Goal: Transaction & Acquisition: Purchase product/service

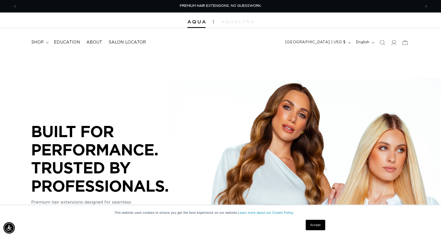
click at [318, 223] on link "Accept" at bounding box center [315, 224] width 19 height 10
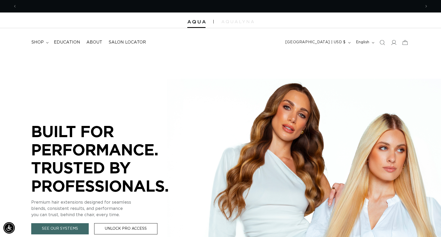
scroll to position [0, 404]
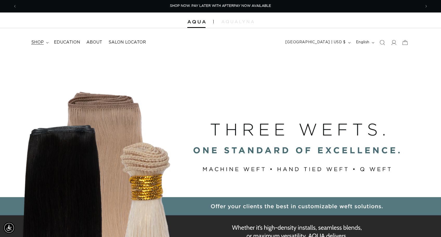
click at [42, 44] on span "shop" at bounding box center [37, 42] width 12 height 5
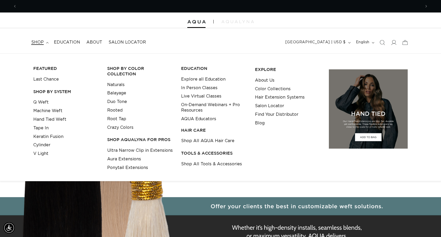
scroll to position [0, 808]
click at [44, 101] on link "Q Weft" at bounding box center [40, 102] width 15 height 9
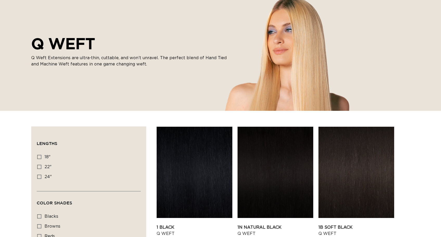
scroll to position [87, 0]
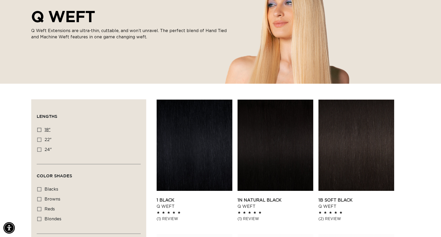
click at [40, 129] on icon at bounding box center [39, 130] width 4 height 4
click at [40, 129] on input "18" 18" (5 products)" at bounding box center [39, 130] width 4 height 4
checkbox input "true"
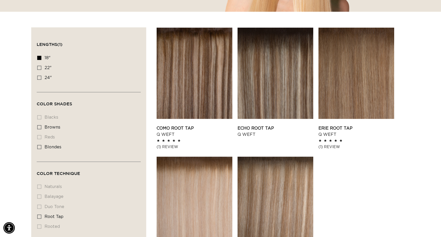
scroll to position [175, 0]
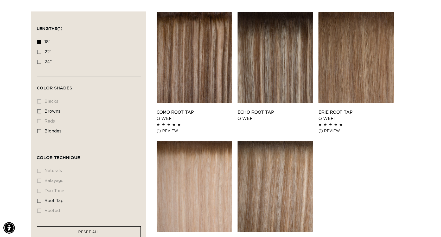
click at [42, 130] on label "blondes blondes (5 products)" at bounding box center [87, 131] width 100 height 10
click at [41, 130] on input "blondes blondes (5 products)" at bounding box center [39, 131] width 4 height 4
checkbox input "true"
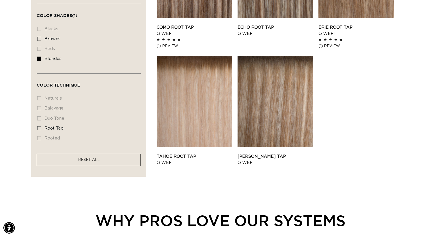
scroll to position [240, 0]
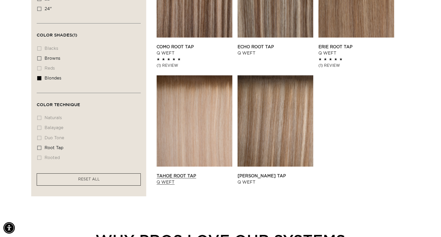
click at [202, 173] on link "Tahoe Root Tap Q Weft" at bounding box center [195, 179] width 76 height 12
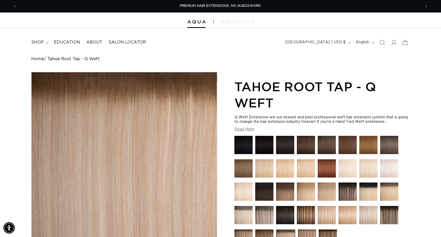
click at [286, 164] on img at bounding box center [285, 168] width 18 height 18
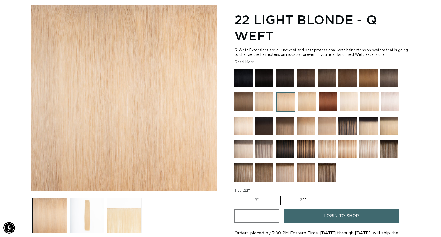
click at [267, 100] on img at bounding box center [264, 101] width 18 height 18
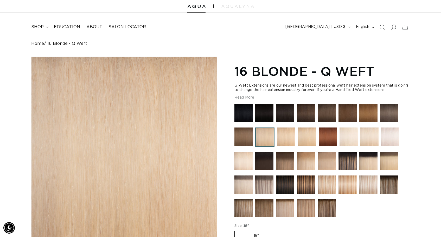
scroll to position [24, 0]
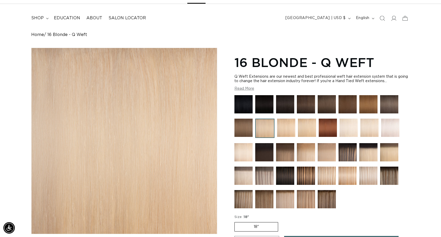
click at [309, 129] on img at bounding box center [307, 127] width 18 height 18
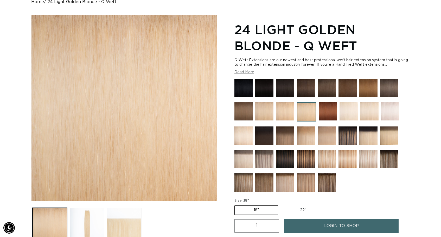
scroll to position [0, 404]
click at [301, 133] on img at bounding box center [306, 135] width 18 height 18
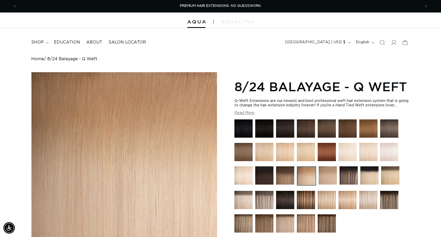
scroll to position [23, 0]
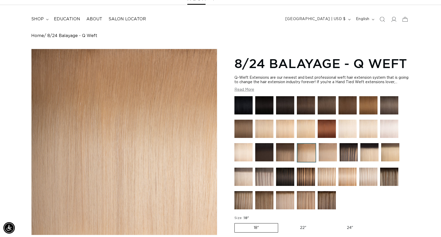
click at [250, 151] on img at bounding box center [243, 152] width 18 height 18
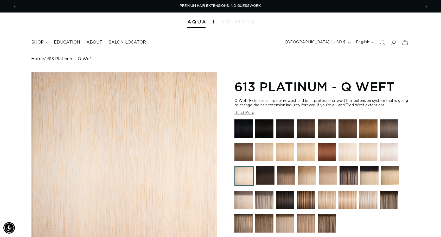
click at [272, 150] on img at bounding box center [264, 152] width 18 height 18
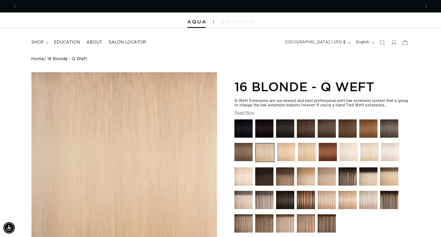
scroll to position [0, 404]
click at [286, 151] on img at bounding box center [286, 152] width 18 height 18
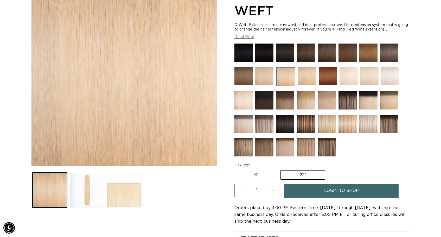
scroll to position [163, 0]
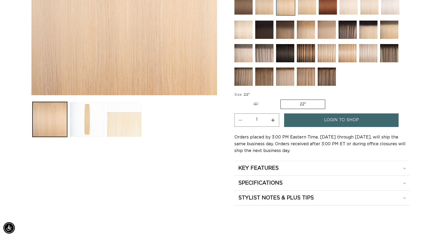
click at [121, 125] on button "Load image 3 in gallery view" at bounding box center [124, 119] width 35 height 35
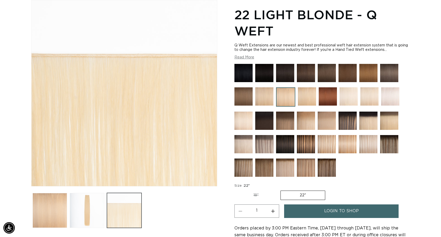
scroll to position [0, 808]
click at [305, 120] on img at bounding box center [306, 120] width 18 height 18
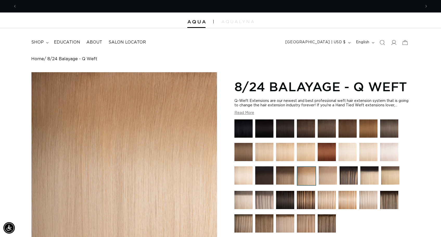
click at [289, 150] on img at bounding box center [285, 152] width 18 height 18
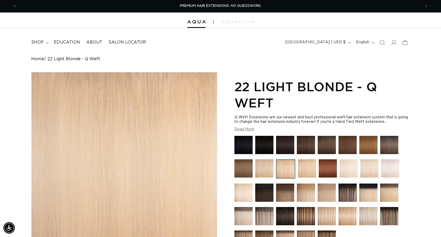
click at [342, 170] on img at bounding box center [349, 168] width 18 height 18
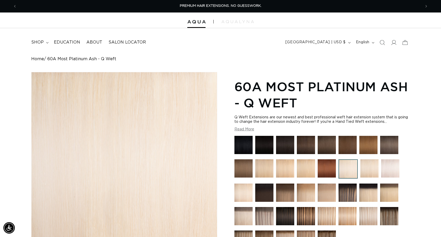
click at [287, 170] on img at bounding box center [285, 168] width 18 height 18
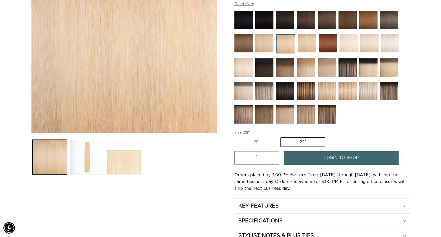
scroll to position [0, 404]
click at [89, 162] on button "Load image 2 in gallery view" at bounding box center [87, 156] width 35 height 35
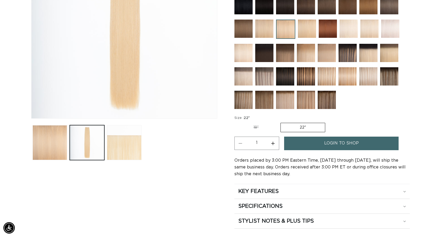
scroll to position [0, 0]
click at [259, 131] on label "18" Variant sold out or unavailable" at bounding box center [255, 127] width 43 height 9
click at [236, 122] on input "18" Variant sold out or unavailable" at bounding box center [236, 122] width 0 height 0
radio input "true"
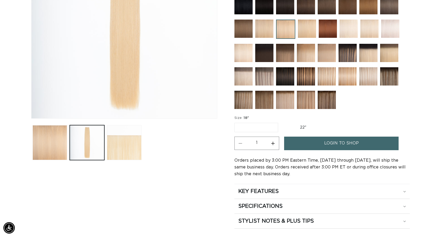
click at [310, 126] on label "22" Variant sold out or unavailable" at bounding box center [303, 127] width 44 height 9
click at [281, 122] on input "22" Variant sold out or unavailable" at bounding box center [281, 122] width 0 height 0
radio input "true"
click at [262, 129] on label "18" Variant sold out or unavailable" at bounding box center [255, 127] width 43 height 9
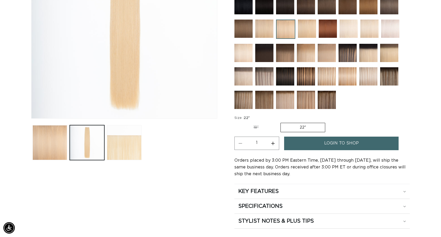
click at [236, 122] on input "18" Variant sold out or unavailable" at bounding box center [236, 122] width 0 height 0
radio input "true"
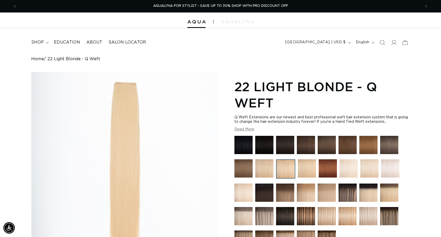
scroll to position [0, 0]
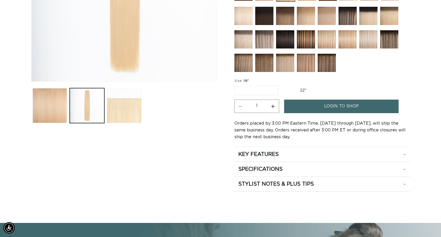
click at [272, 92] on label "18" Variant sold out or unavailable" at bounding box center [256, 90] width 44 height 9
click at [236, 85] on input "18" Variant sold out or unavailable" at bounding box center [236, 85] width 0 height 0
click at [270, 154] on h2 "KEY FEATURES" at bounding box center [258, 154] width 40 height 7
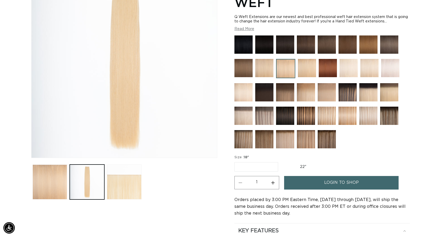
scroll to position [8, 0]
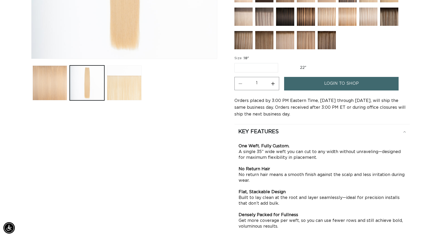
click at [271, 86] on button "Increase quantity for 22 Light Blonde - Q Weft" at bounding box center [273, 83] width 12 height 13
click at [272, 86] on button "Increase quantity for 22 Light Blonde - Q Weft" at bounding box center [273, 83] width 12 height 13
type input "3"
click at [312, 81] on link "login to shop" at bounding box center [341, 83] width 114 height 13
click at [349, 82] on span "login to shop" at bounding box center [341, 83] width 35 height 13
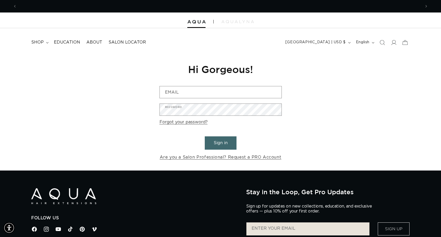
scroll to position [0, 404]
click at [214, 144] on button "Sign in" at bounding box center [221, 142] width 32 height 13
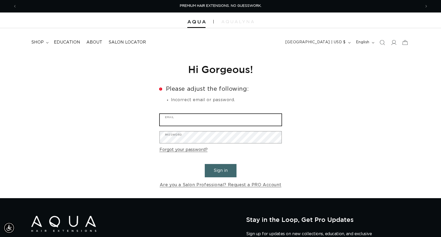
click at [203, 119] on input "Email" at bounding box center [221, 120] width 122 height 12
click at [144, 155] on div "Reset your password We will send you an email to reset your password Email Subm…" at bounding box center [220, 125] width 441 height 144
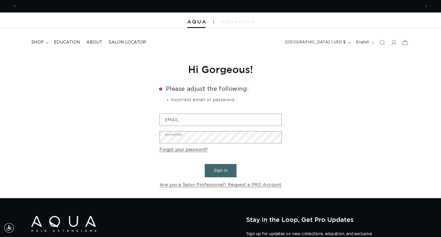
scroll to position [0, 808]
click at [228, 100] on li "Incorrect email or password." at bounding box center [226, 100] width 111 height 7
click at [225, 176] on button "Sign in" at bounding box center [221, 170] width 32 height 13
click at [236, 127] on form "Error Please adjust the following: Incorrect email or password. Email Password …" at bounding box center [221, 137] width 122 height 103
click at [394, 42] on icon at bounding box center [393, 42] width 5 height 5
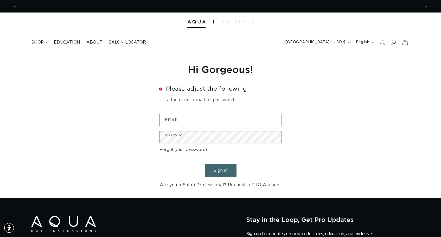
scroll to position [0, 404]
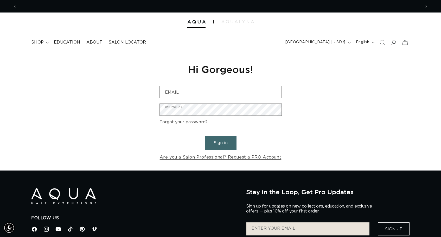
scroll to position [0, 404]
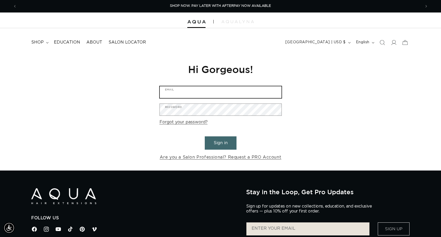
click at [195, 97] on input "Email" at bounding box center [221, 92] width 122 height 12
type input "techconcatalina@gmail.com"
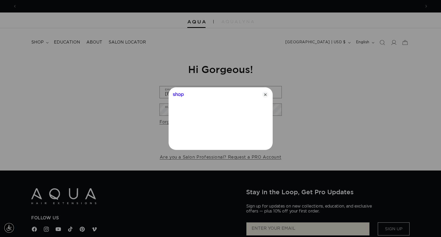
scroll to position [0, 808]
click at [266, 94] on icon "Close" at bounding box center [265, 94] width 6 height 6
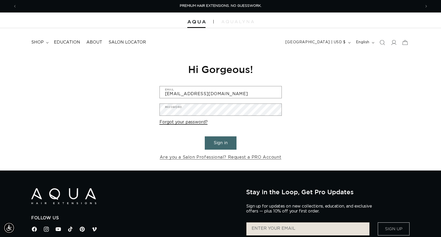
click at [190, 121] on link "Forgot your password?" at bounding box center [184, 122] width 48 height 8
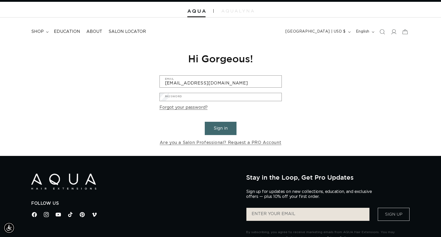
click at [0, 0] on input "Email" at bounding box center [0, 0] width 0 height 0
type input "techconcatalina@gmail.com"
click at [0, 0] on button "Submit" at bounding box center [0, 0] width 0 height 0
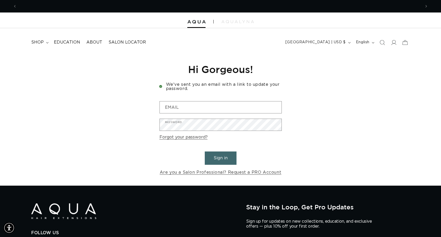
scroll to position [0, 404]
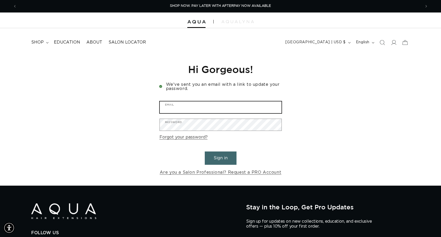
click at [179, 107] on input "Email" at bounding box center [221, 107] width 122 height 12
type input "techconcatalina@gmail.com"
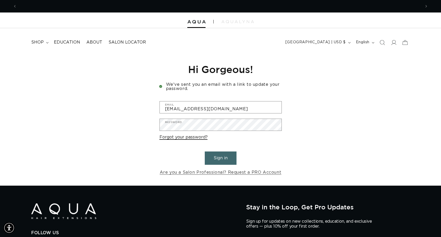
scroll to position [0, 0]
click at [196, 135] on link "Forgot your password?" at bounding box center [184, 137] width 48 height 8
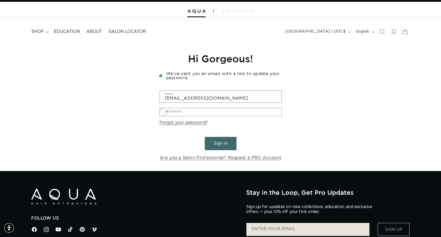
click at [0, 0] on input "Email" at bounding box center [0, 0] width 0 height 0
type input "techconcatalina@gmail.com"
click at [0, 0] on button "Submit" at bounding box center [0, 0] width 0 height 0
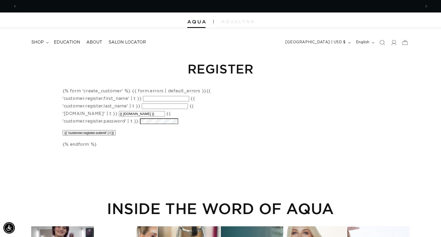
scroll to position [0, 404]
click at [297, 82] on div "Register {% form 'create_customer' %} {{ form.errors | default_errors }} {{ 'cu…" at bounding box center [220, 104] width 441 height 102
click at [162, 96] on input "{{ 'customer.register.first_name' | t }}" at bounding box center [166, 98] width 46 height 5
type input "Catalina"
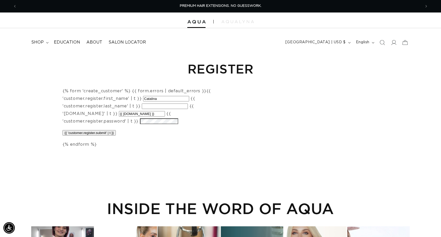
type input "Castro"
click at [157, 115] on input "{{ [DOMAIN_NAME] }}" at bounding box center [142, 113] width 46 height 5
type input "{{ form.email }"
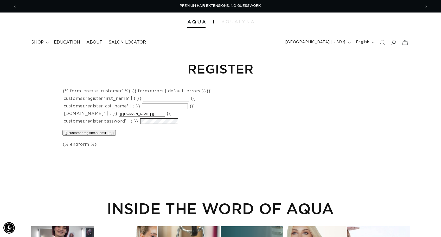
click at [160, 114] on input "{{ [DOMAIN_NAME] }}" at bounding box center [142, 113] width 46 height 5
type input "{{ form.email }}techconcatalina@gmail.com"
click at [163, 101] on input "{{ 'customer.register.first_name' | t }}" at bounding box center [166, 98] width 46 height 5
type input "Catalina"
type input "Castro"
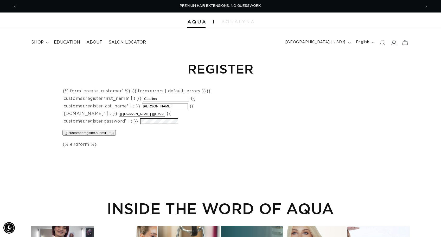
click at [110, 132] on input "{{ 'customer.register.submit' | t }}" at bounding box center [88, 132] width 53 height 5
